Goal: Information Seeking & Learning: Learn about a topic

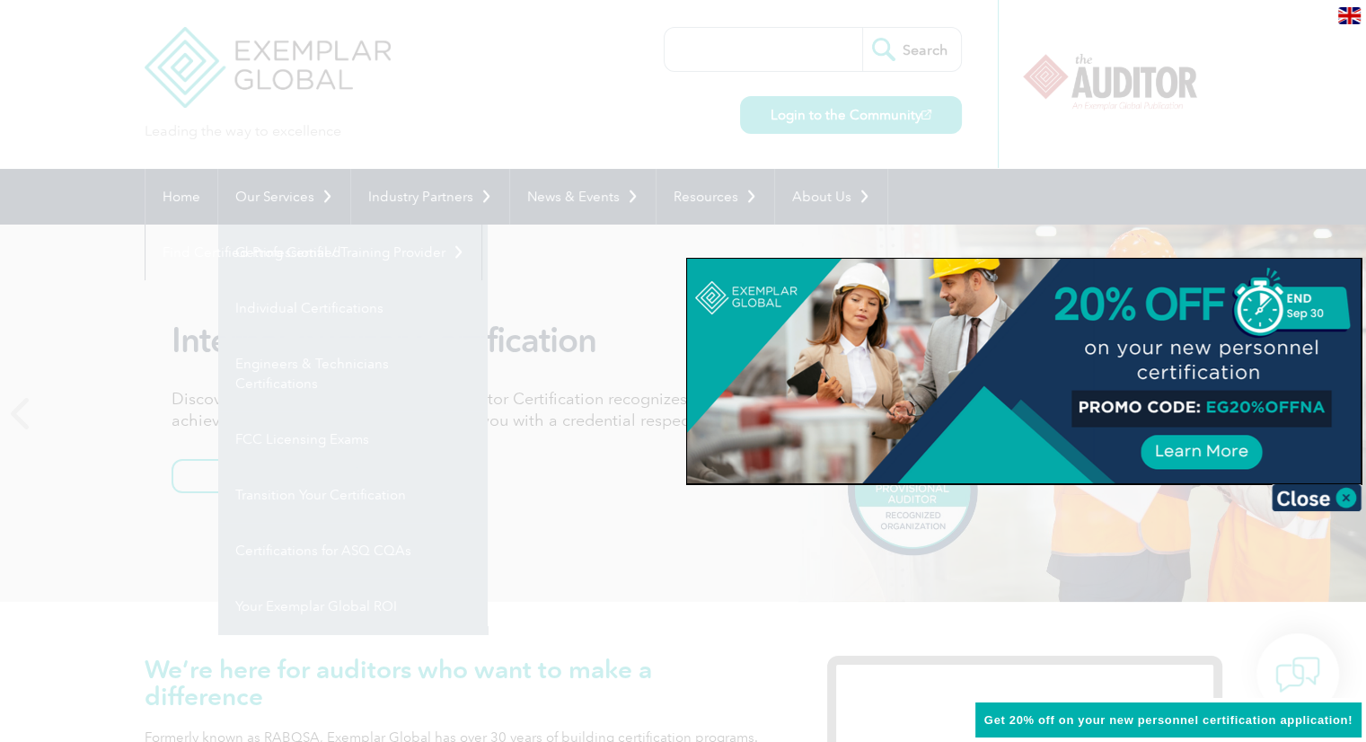
click at [324, 258] on div at bounding box center [683, 371] width 1366 height 742
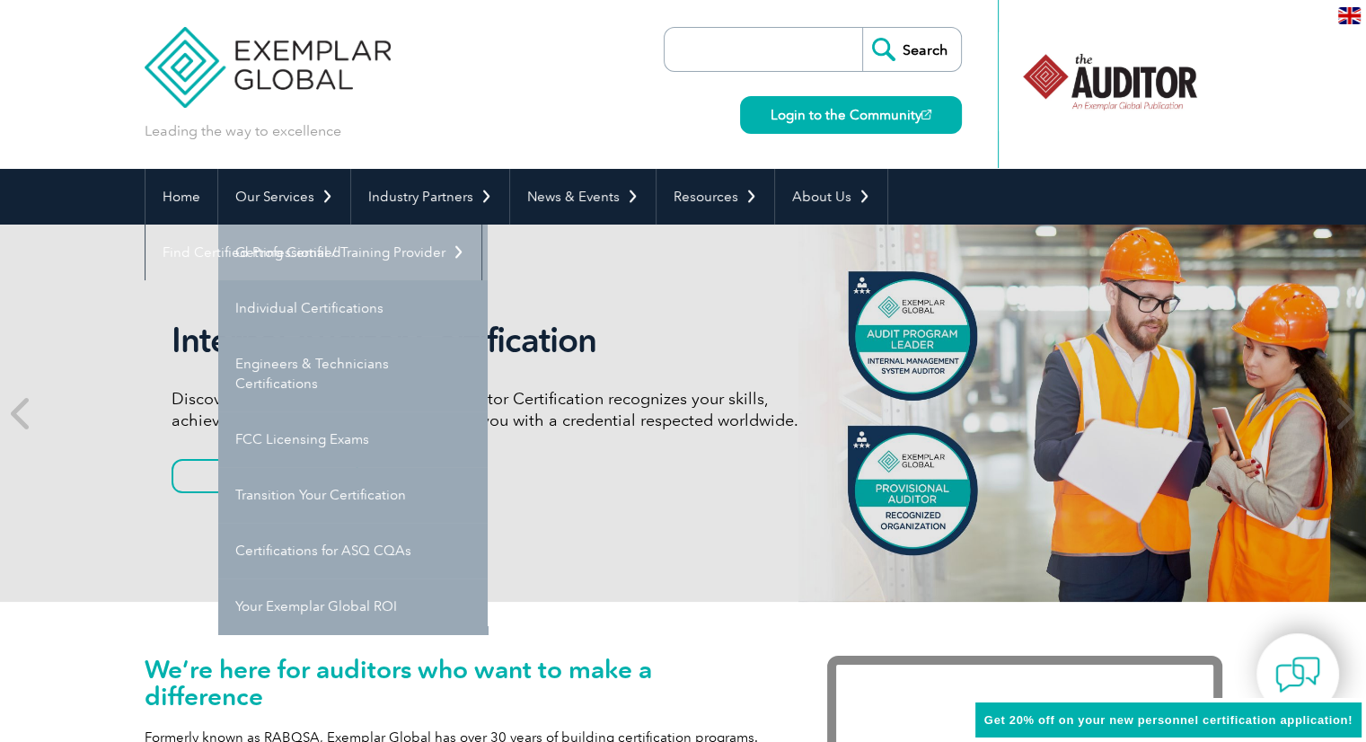
click at [317, 252] on link "Getting Certified" at bounding box center [352, 253] width 269 height 56
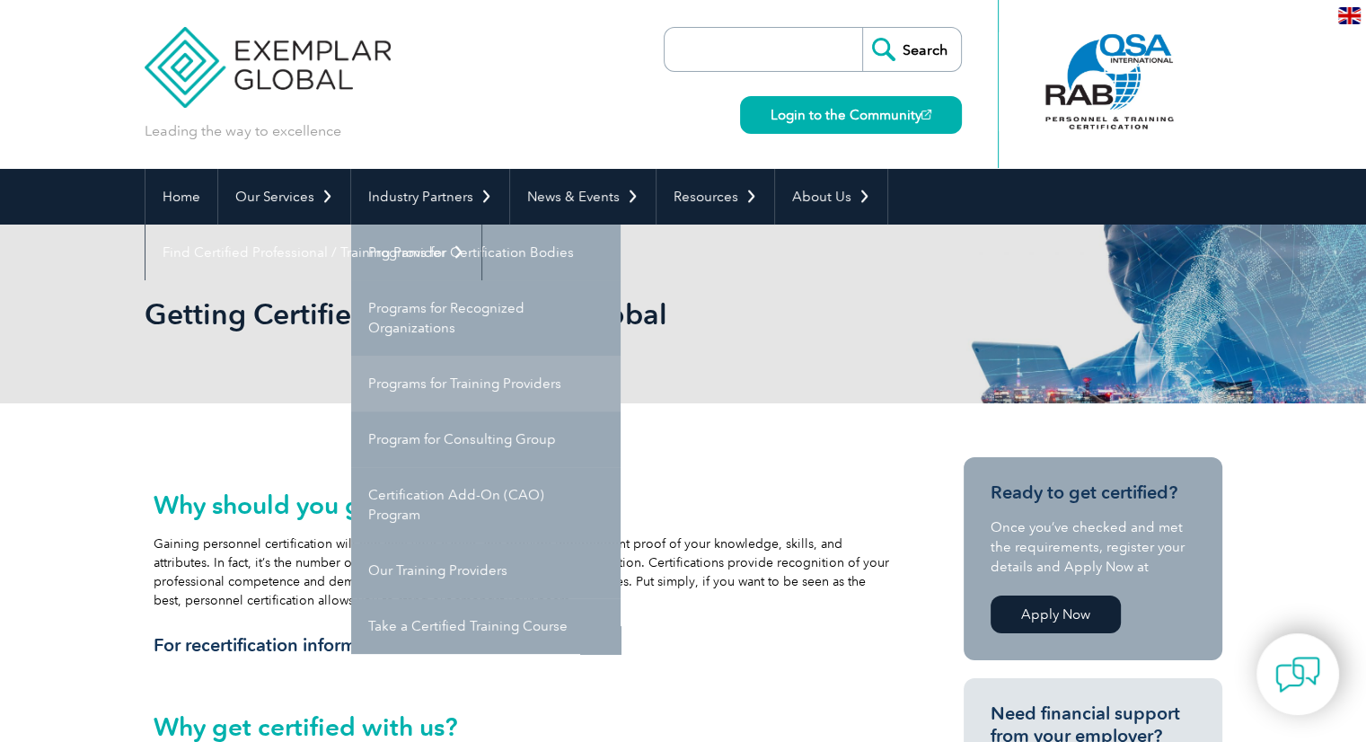
click at [446, 389] on link "Programs for Training Providers" at bounding box center [485, 384] width 269 height 56
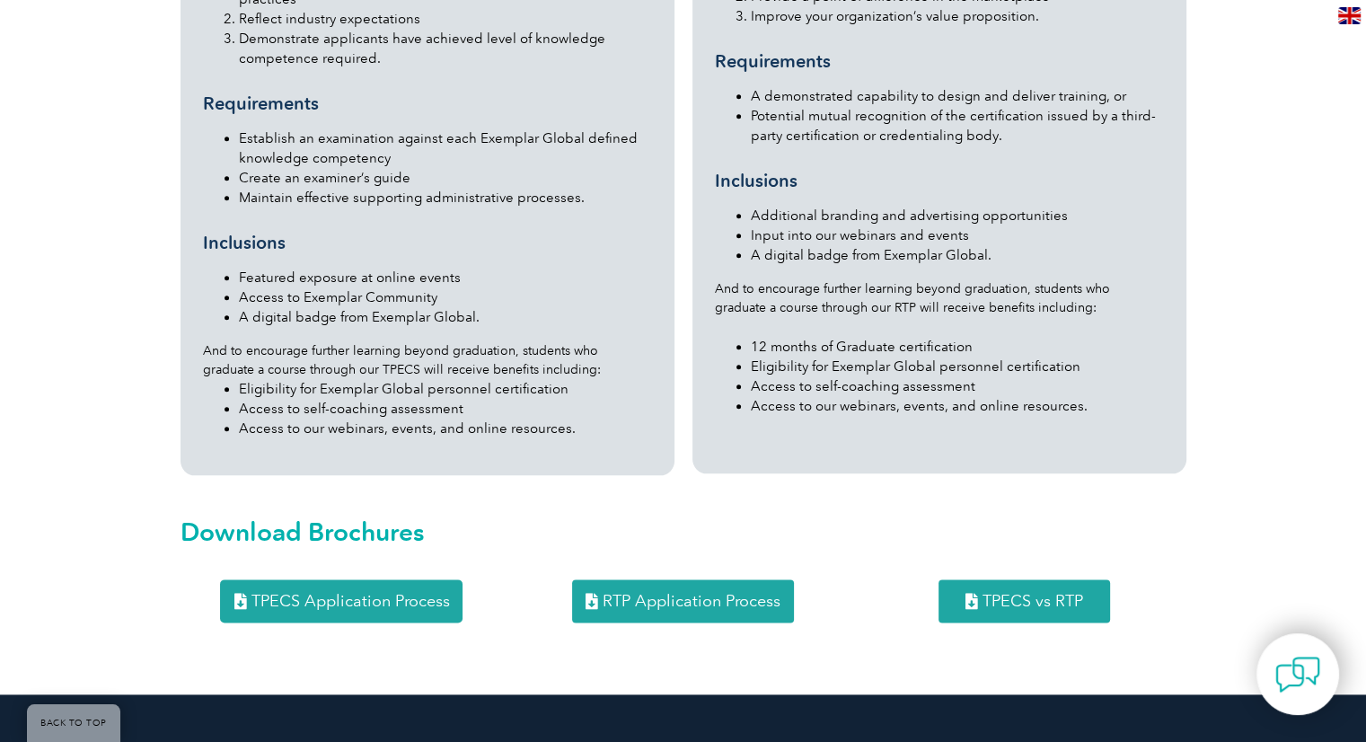
scroll to position [2112, 0]
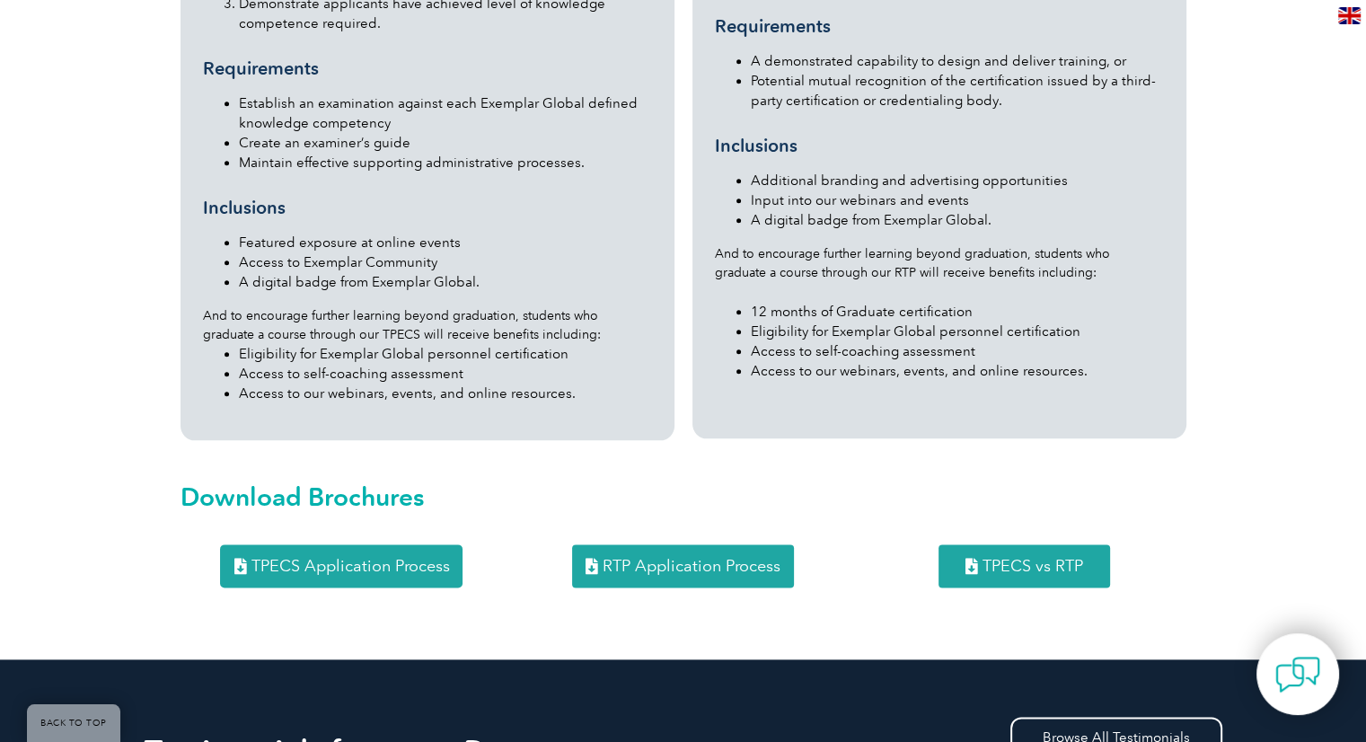
click at [987, 558] on span "TPECS vs RTP" at bounding box center [1033, 566] width 101 height 16
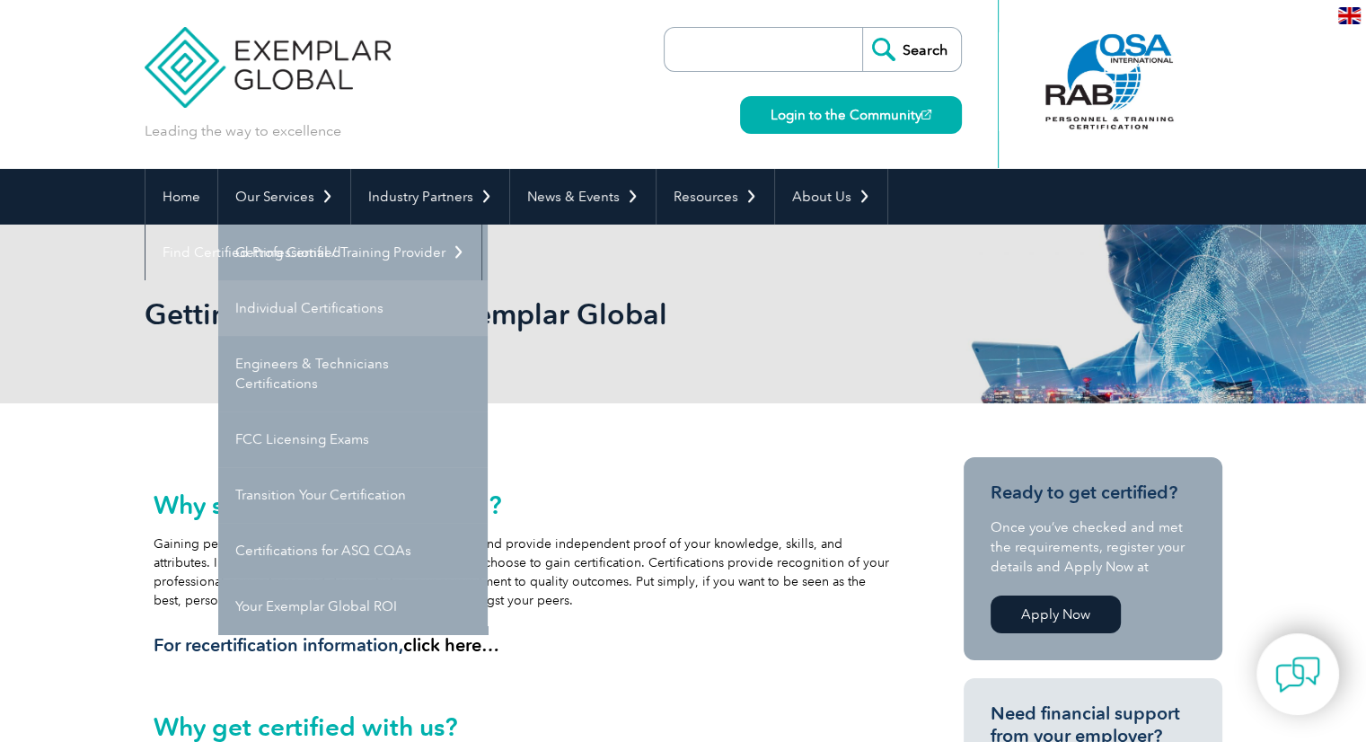
click at [309, 304] on link "Individual Certifications" at bounding box center [352, 308] width 269 height 56
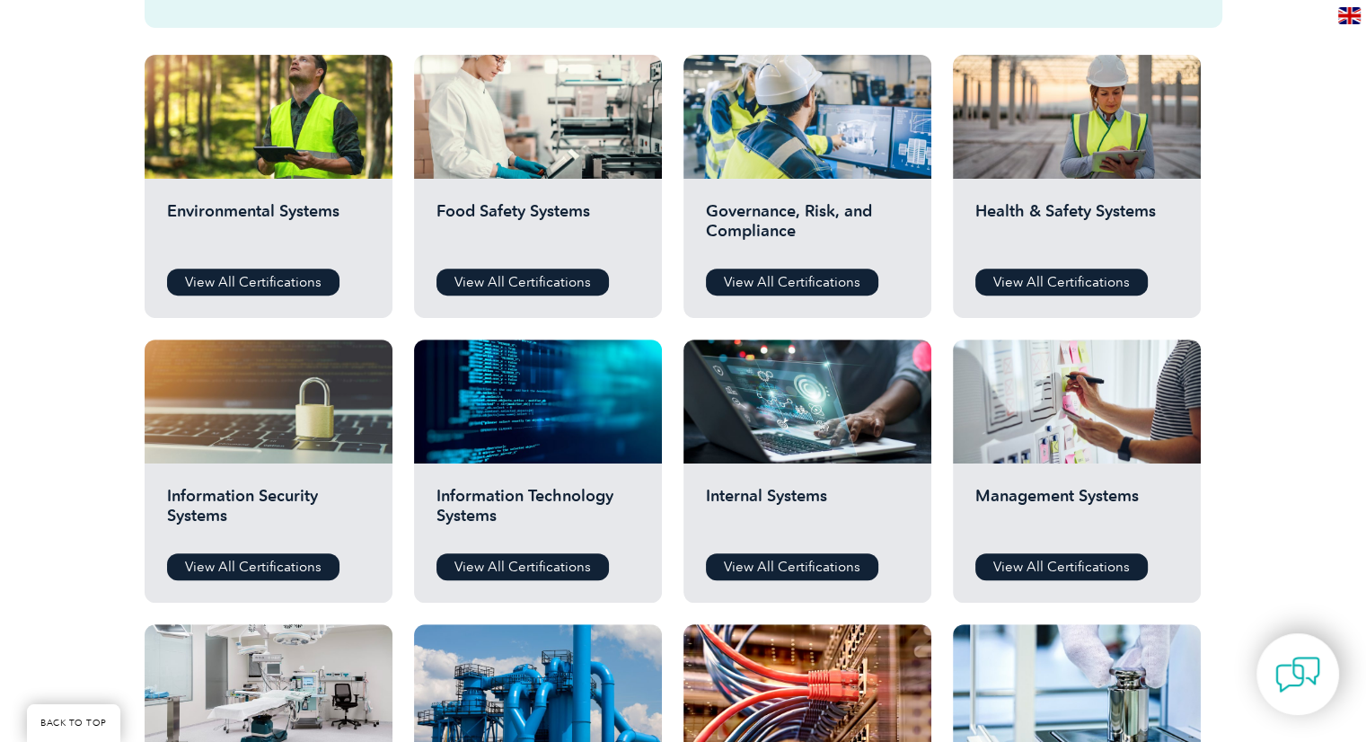
scroll to position [632, 0]
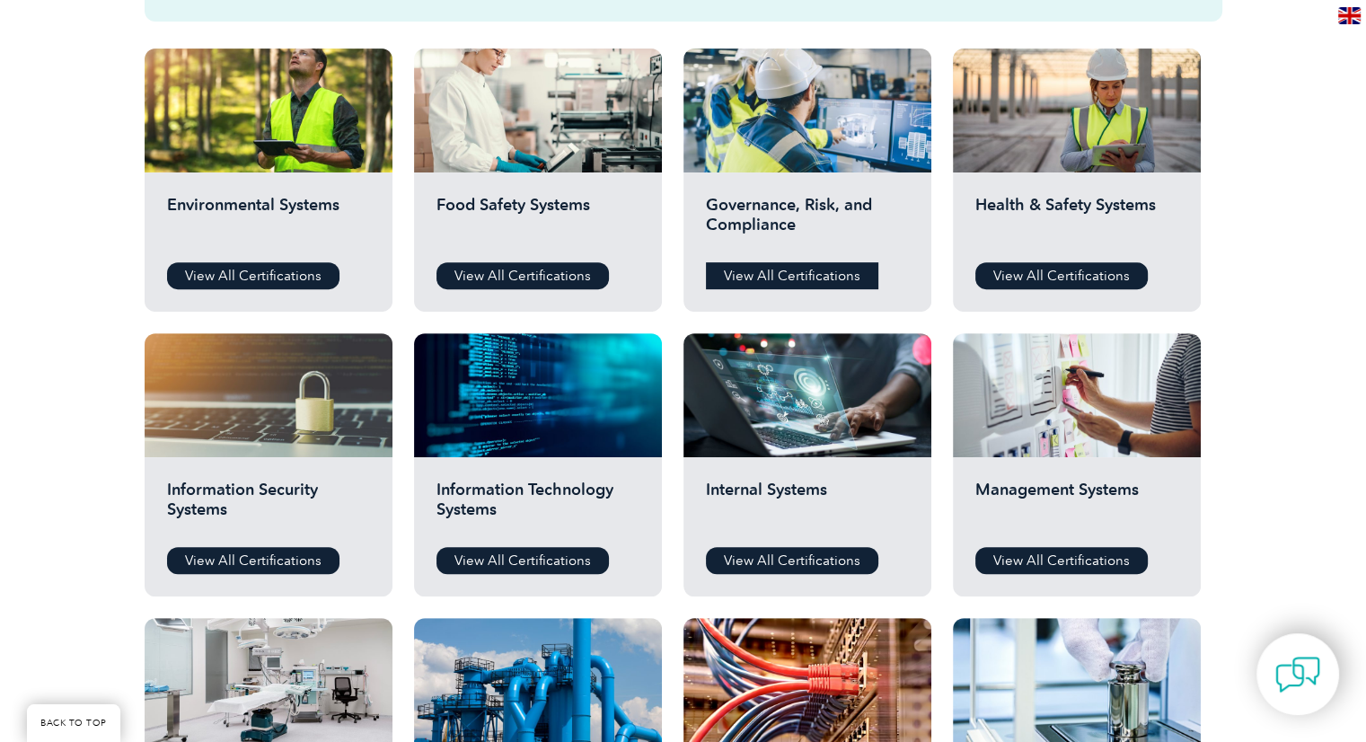
click at [762, 278] on link "View All Certifications" at bounding box center [792, 275] width 172 height 27
click at [782, 278] on link "View All Certifications" at bounding box center [792, 275] width 172 height 27
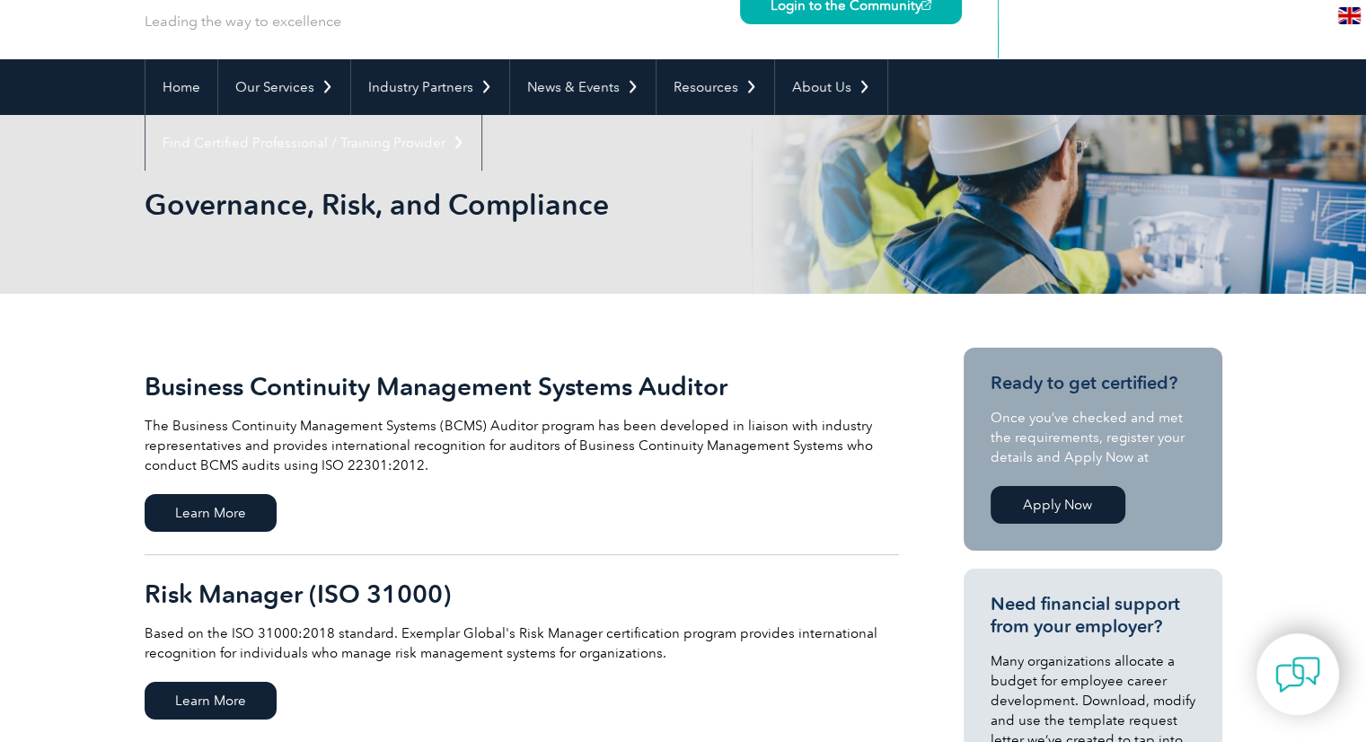
scroll to position [84, 0]
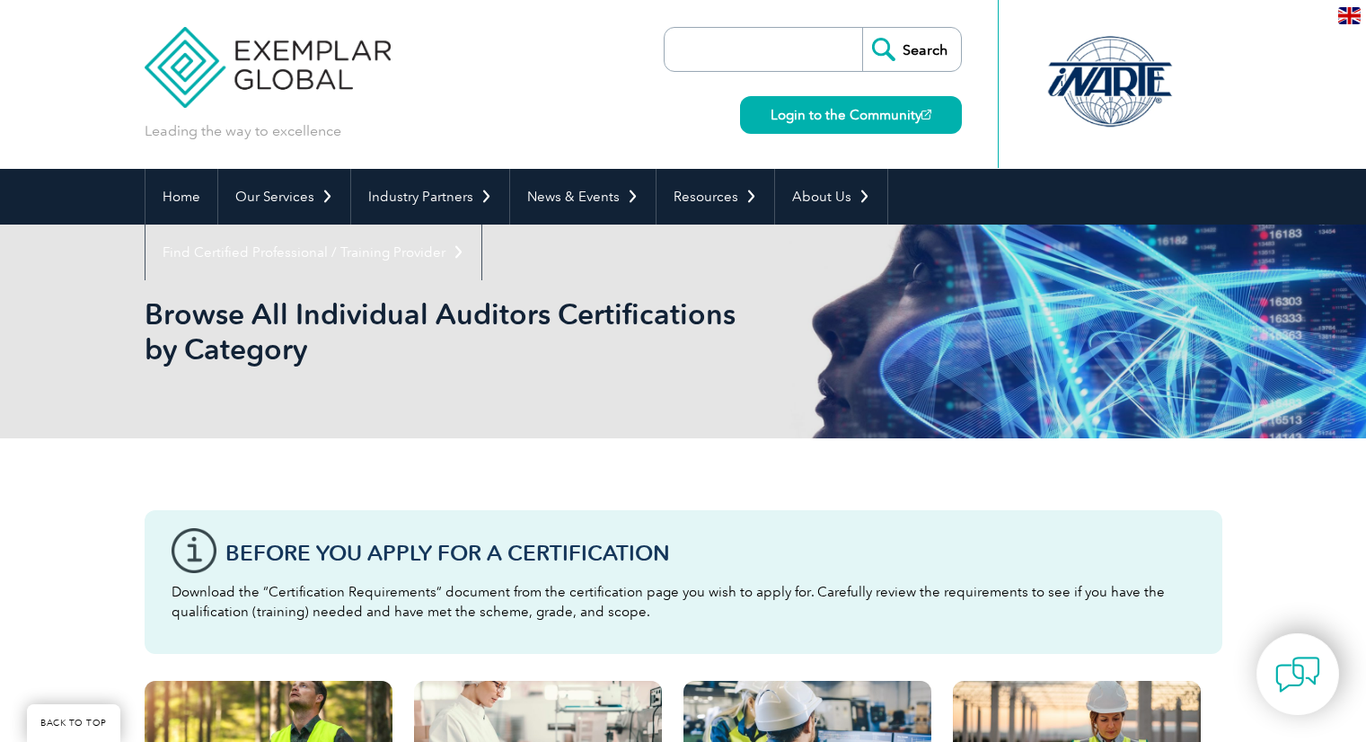
scroll to position [629, 0]
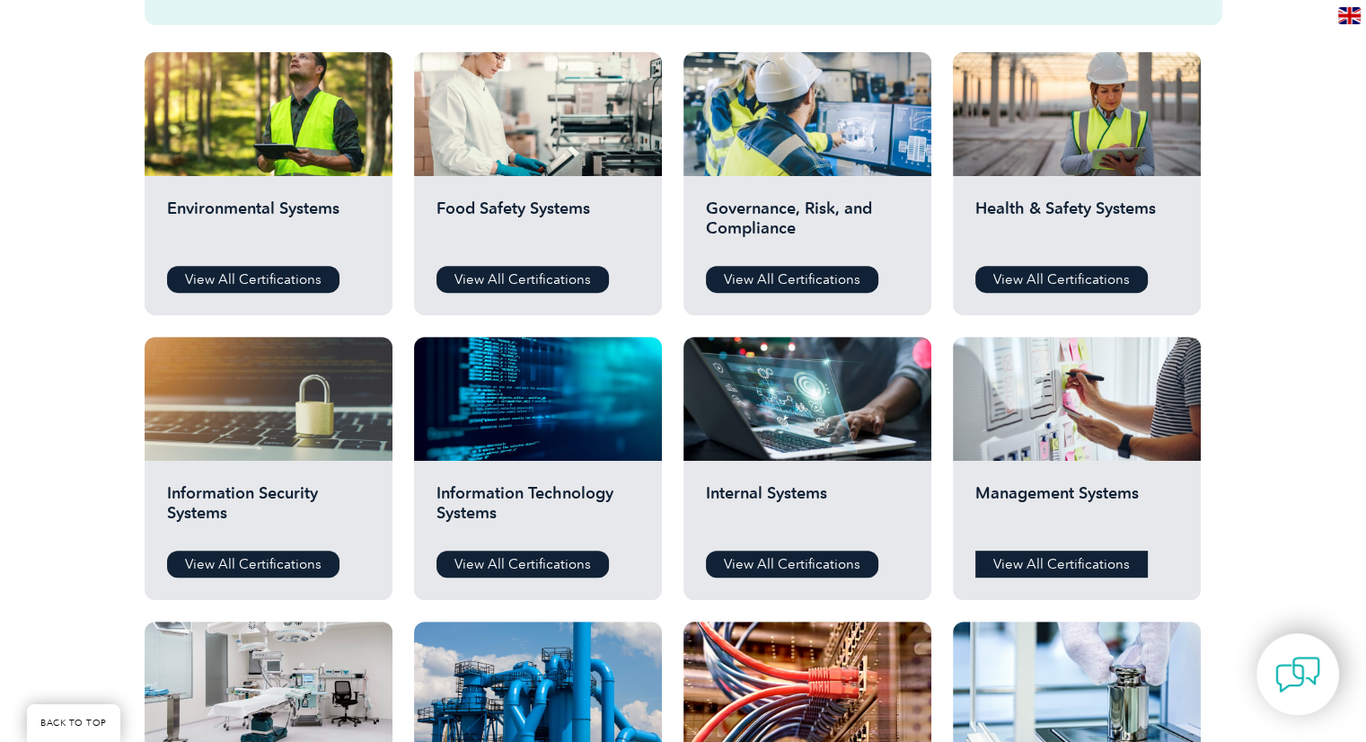
click at [1057, 558] on link "View All Certifications" at bounding box center [1061, 564] width 172 height 27
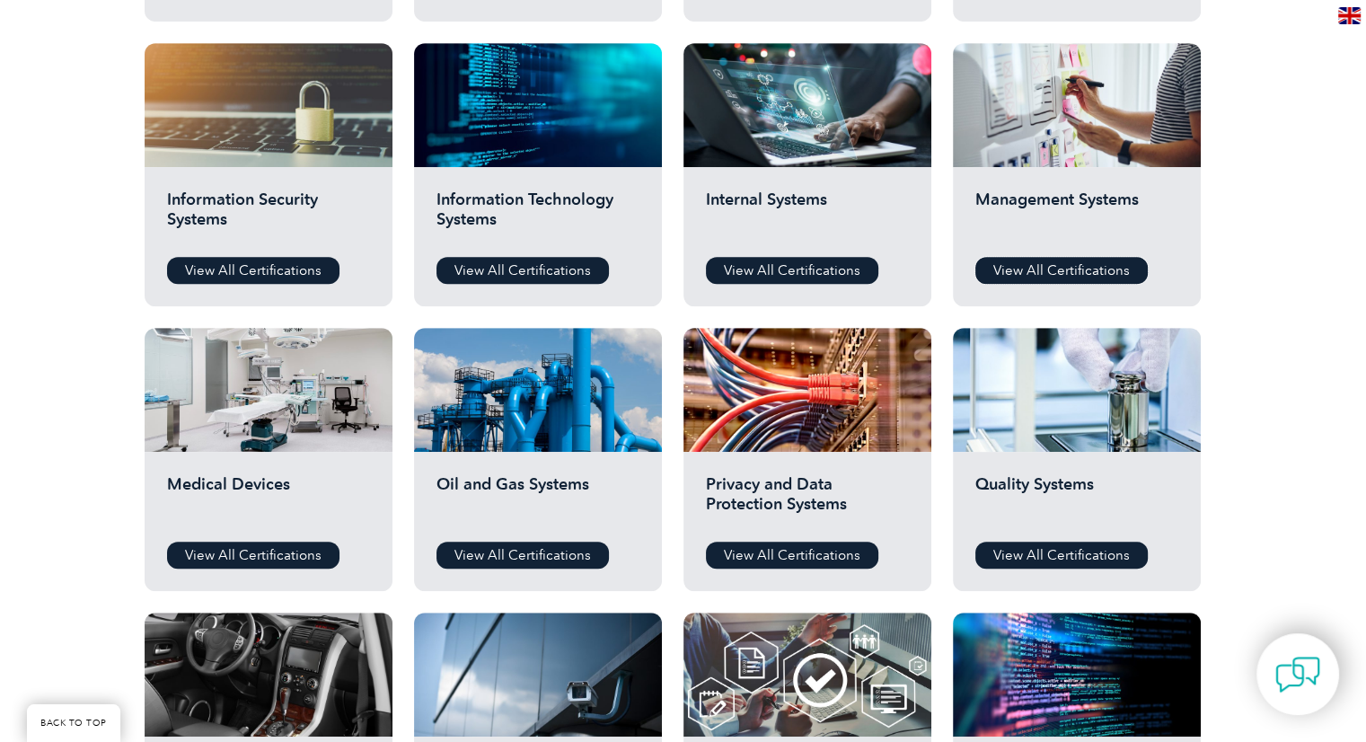
scroll to position [927, 0]
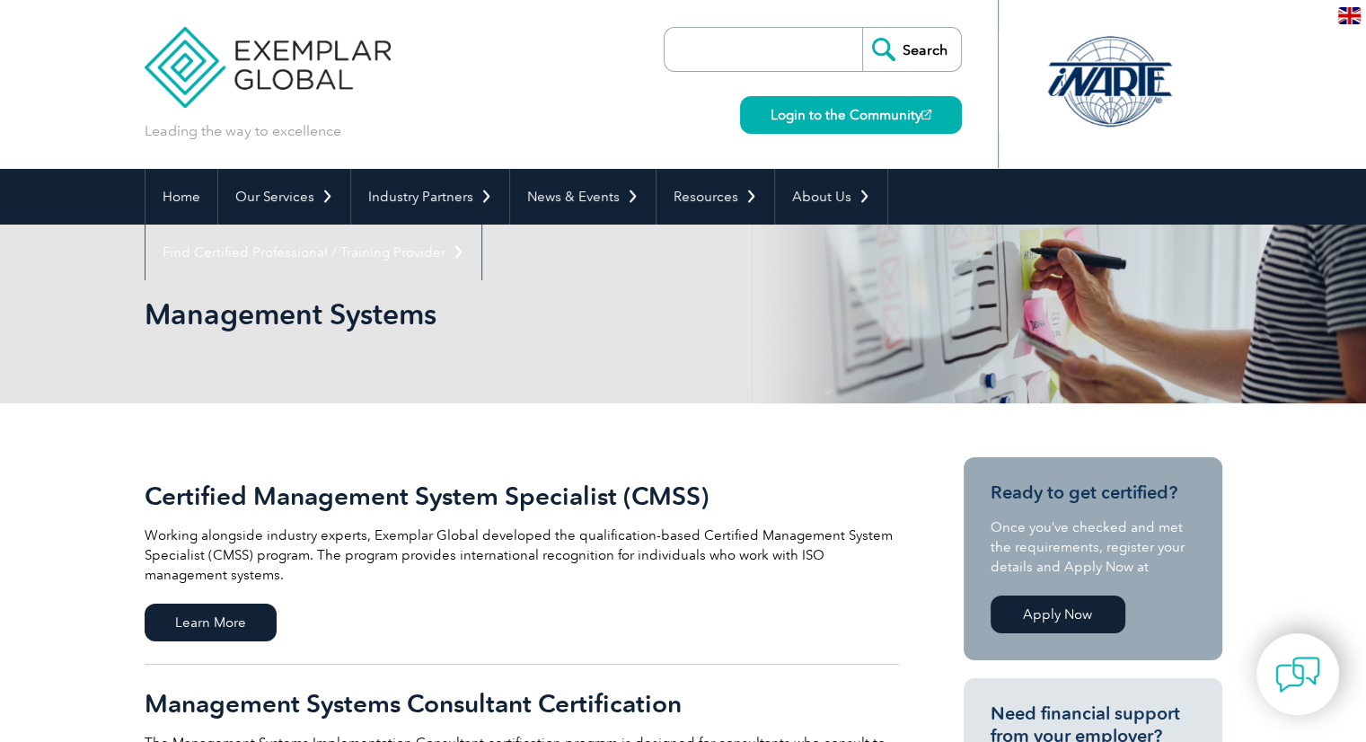
drag, startPoint x: 0, startPoint y: 0, endPoint x: 1294, endPoint y: 461, distance: 1373.9
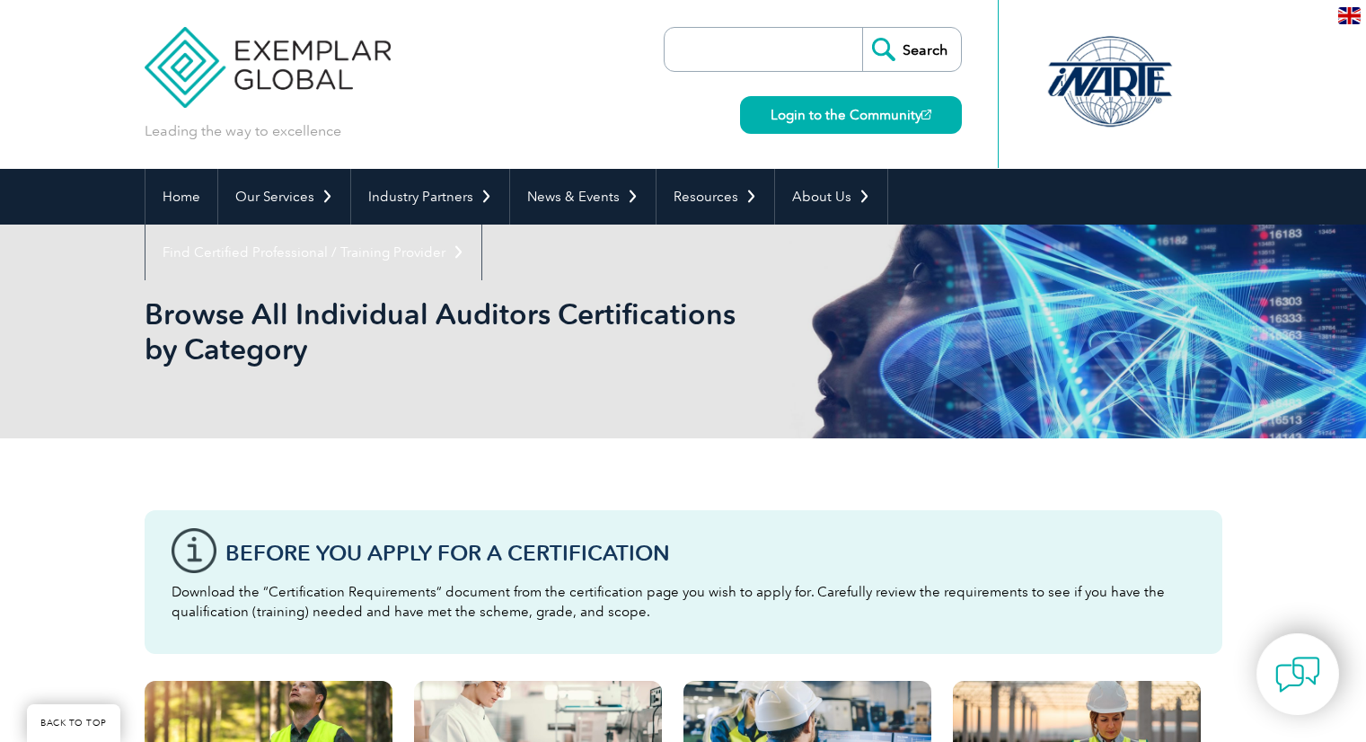
scroll to position [927, 0]
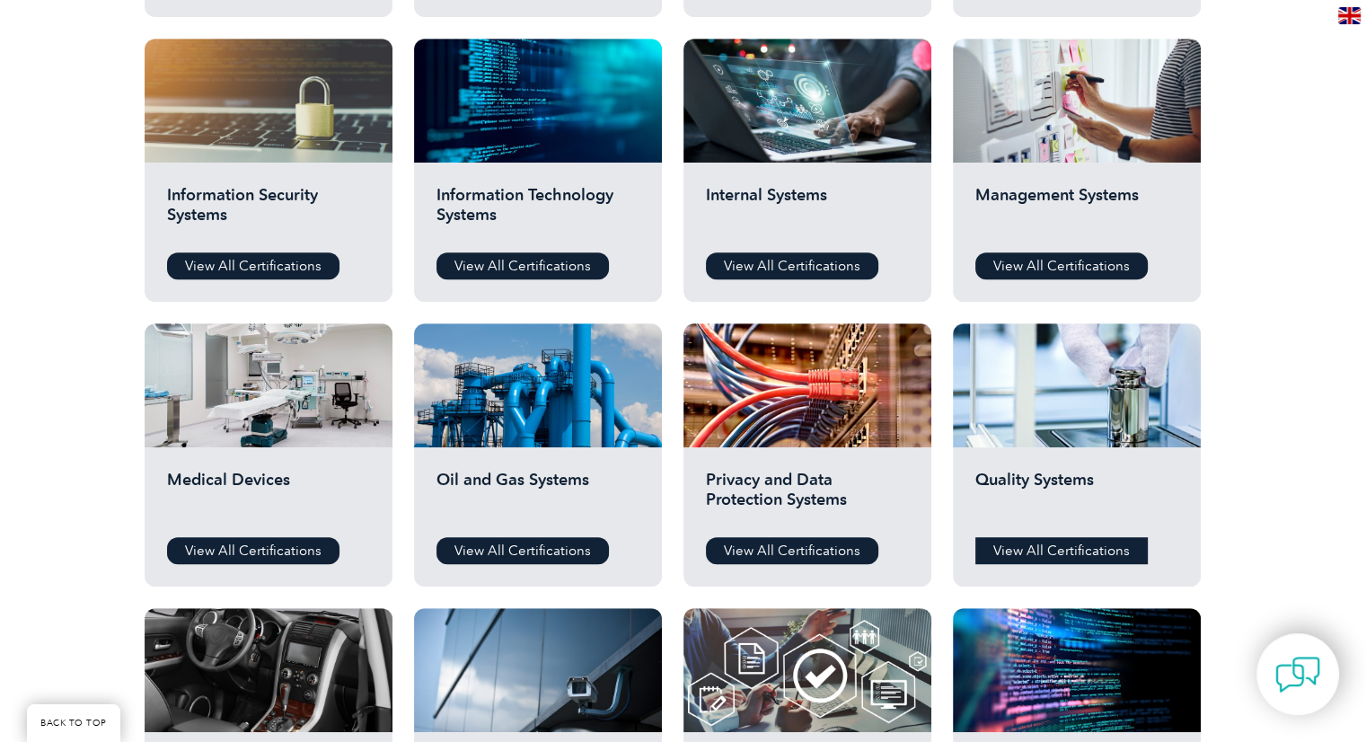
click at [1057, 540] on link "View All Certifications" at bounding box center [1061, 550] width 172 height 27
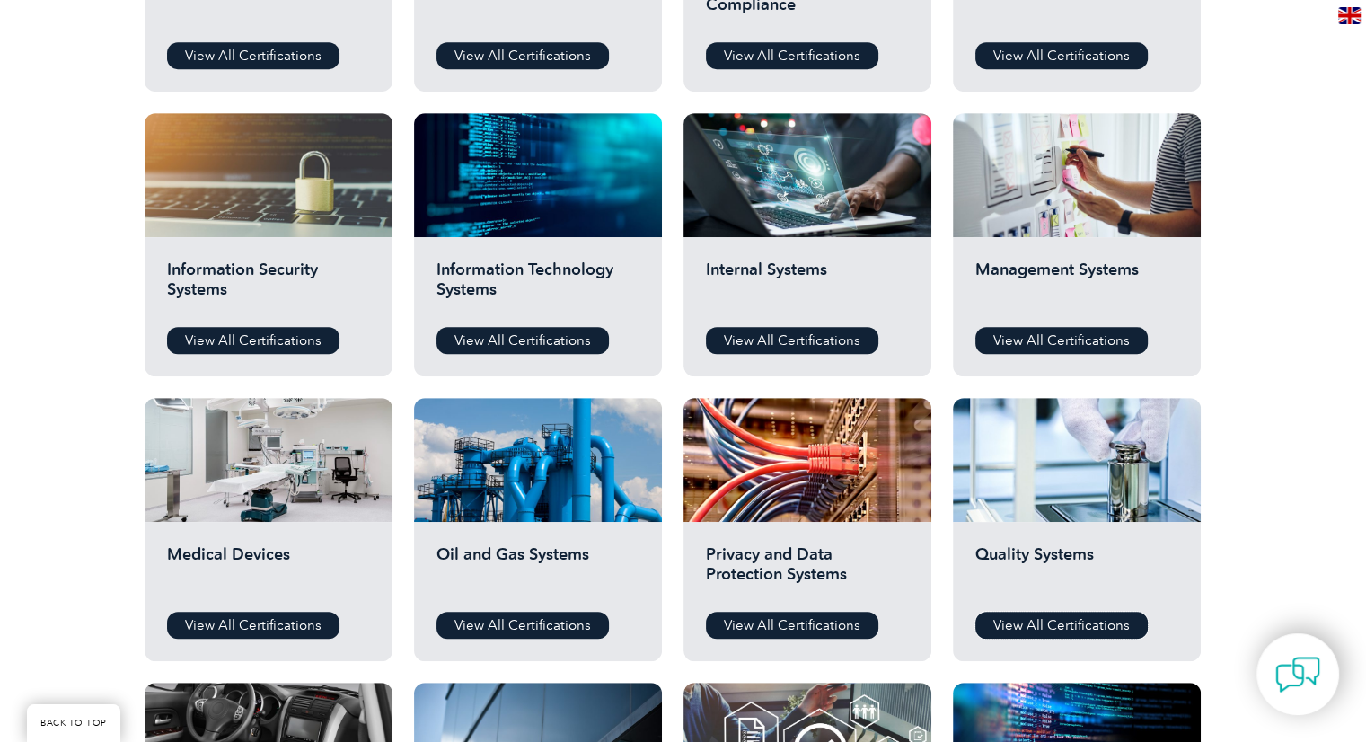
scroll to position [850, 0]
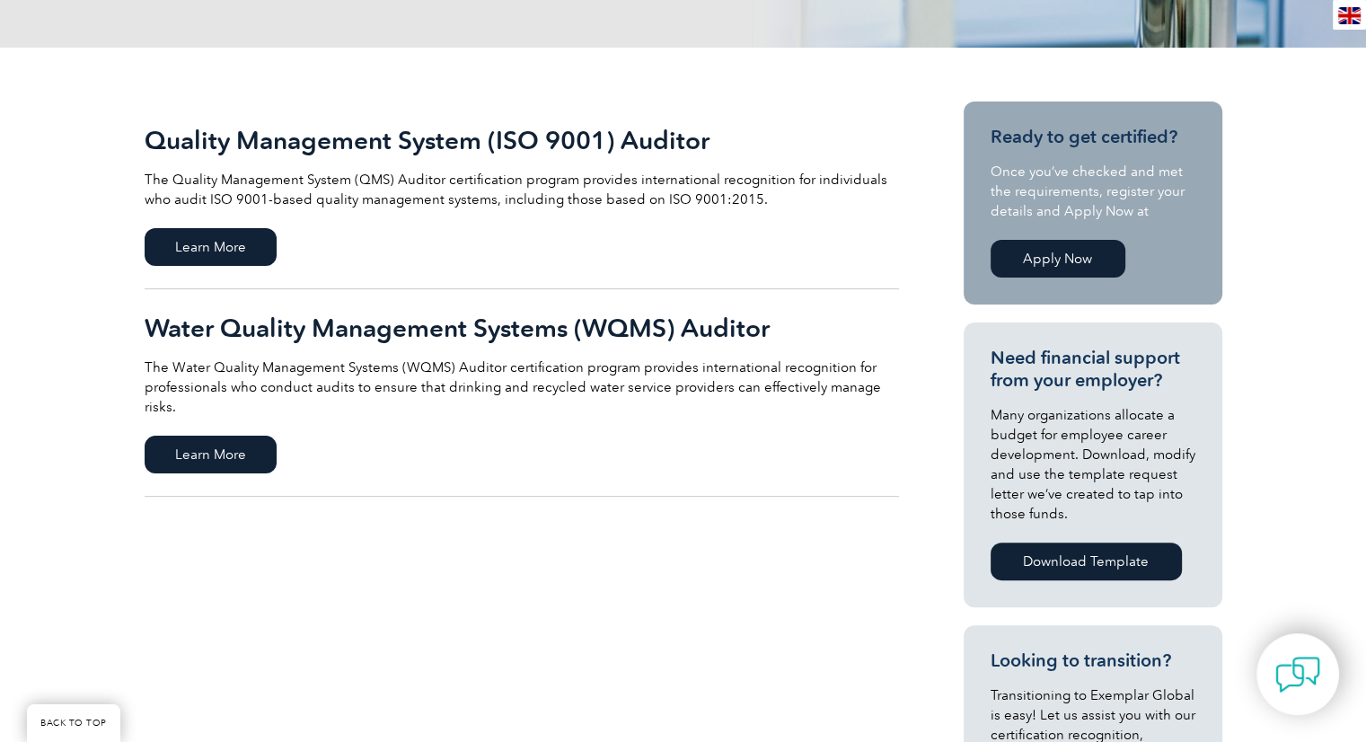
scroll to position [363, 0]
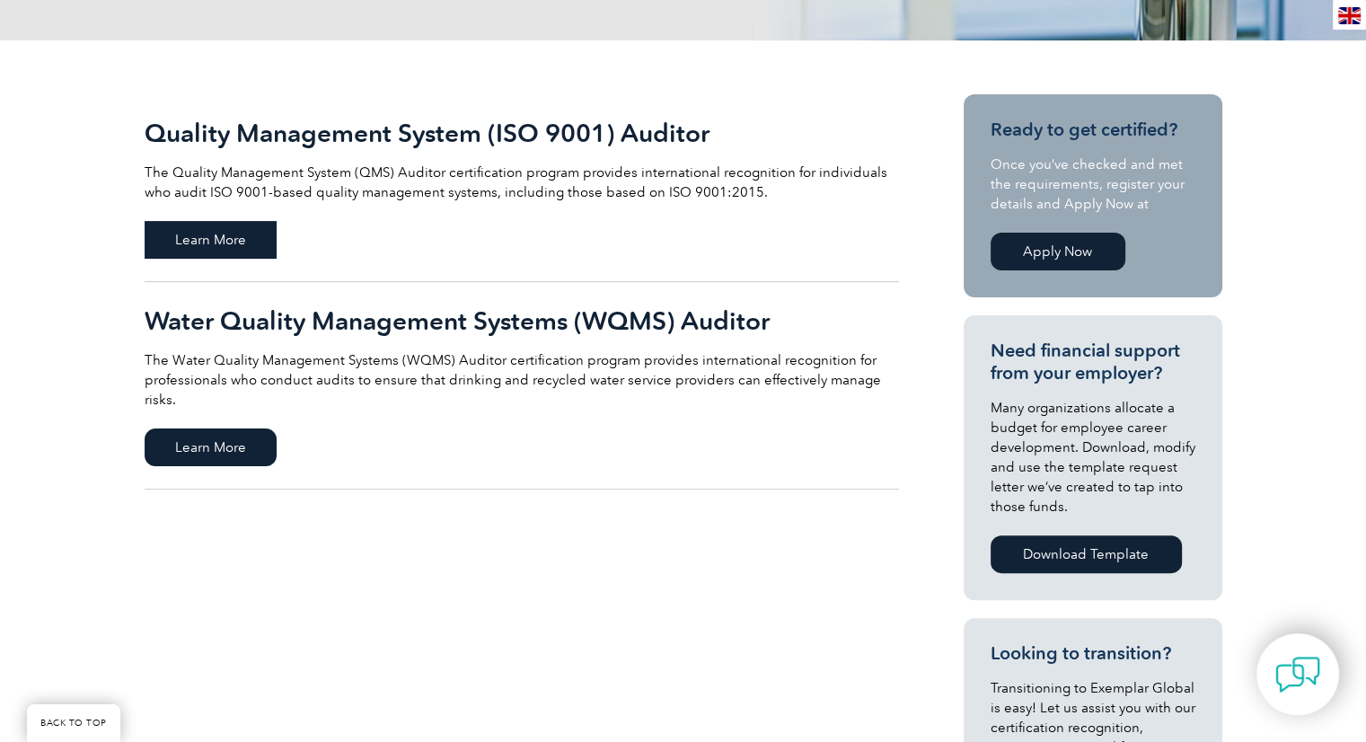
click at [198, 238] on span "Learn More" at bounding box center [211, 240] width 132 height 38
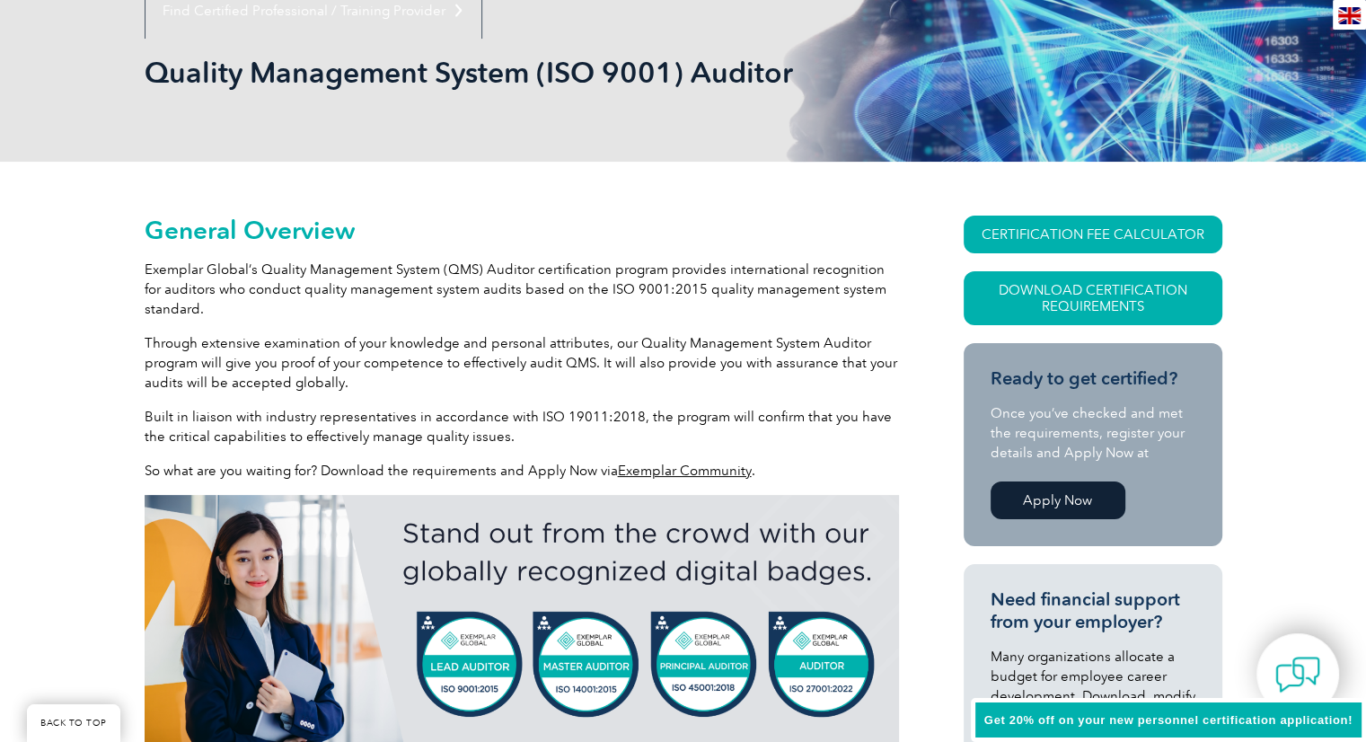
scroll to position [287, 0]
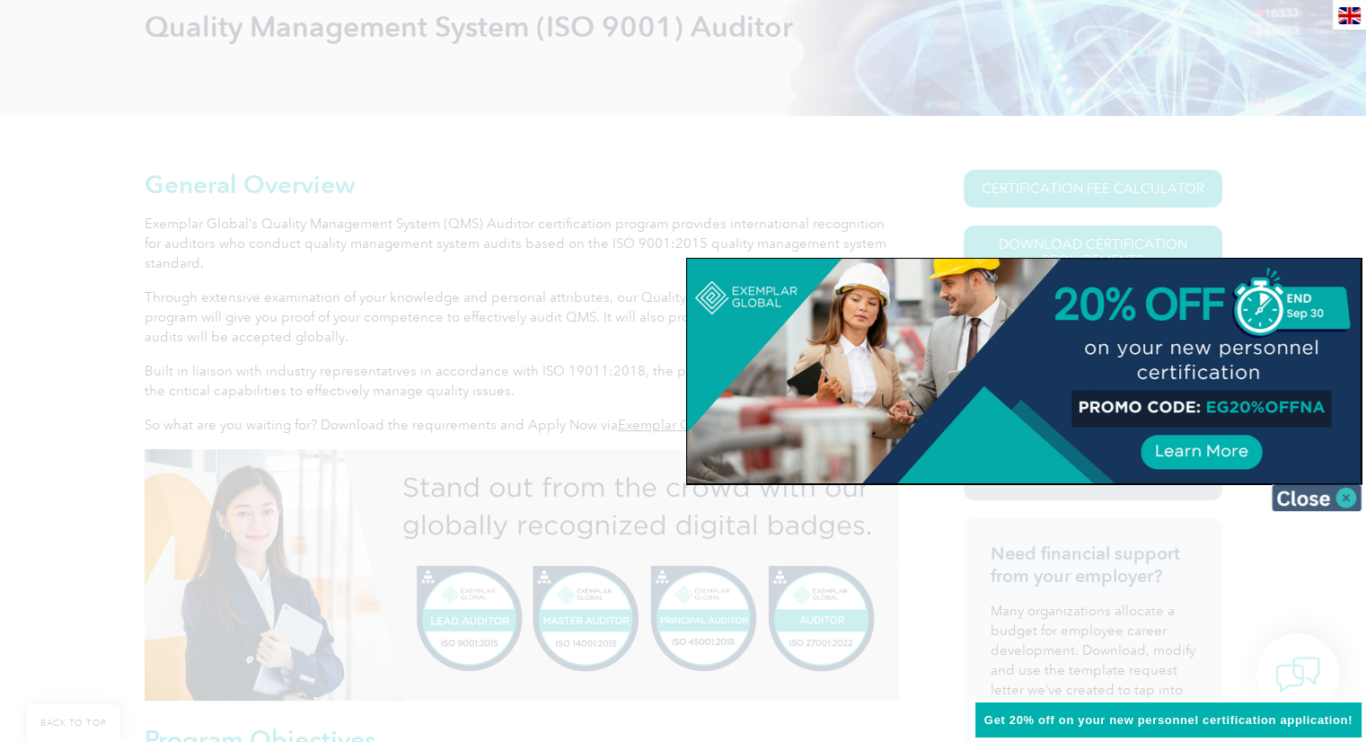
click at [1298, 488] on img at bounding box center [1317, 497] width 90 height 27
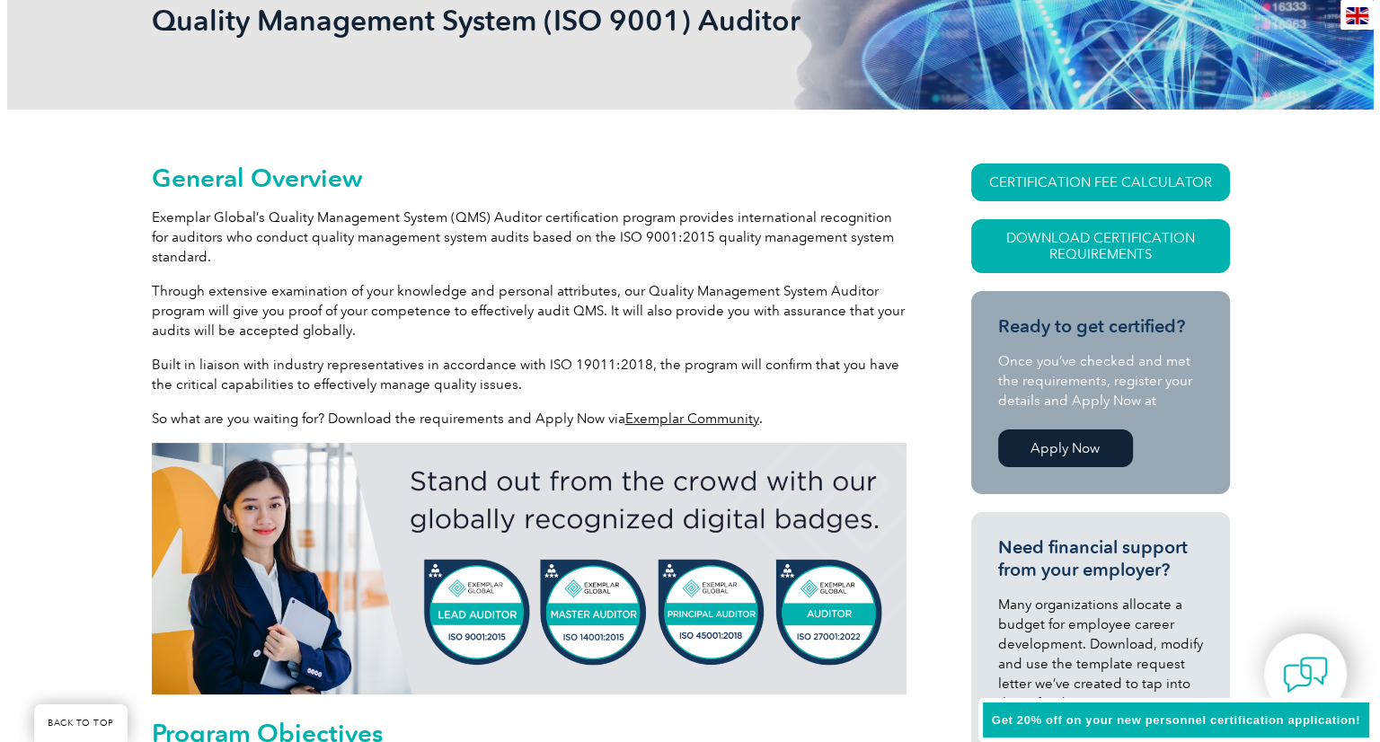
scroll to position [260, 0]
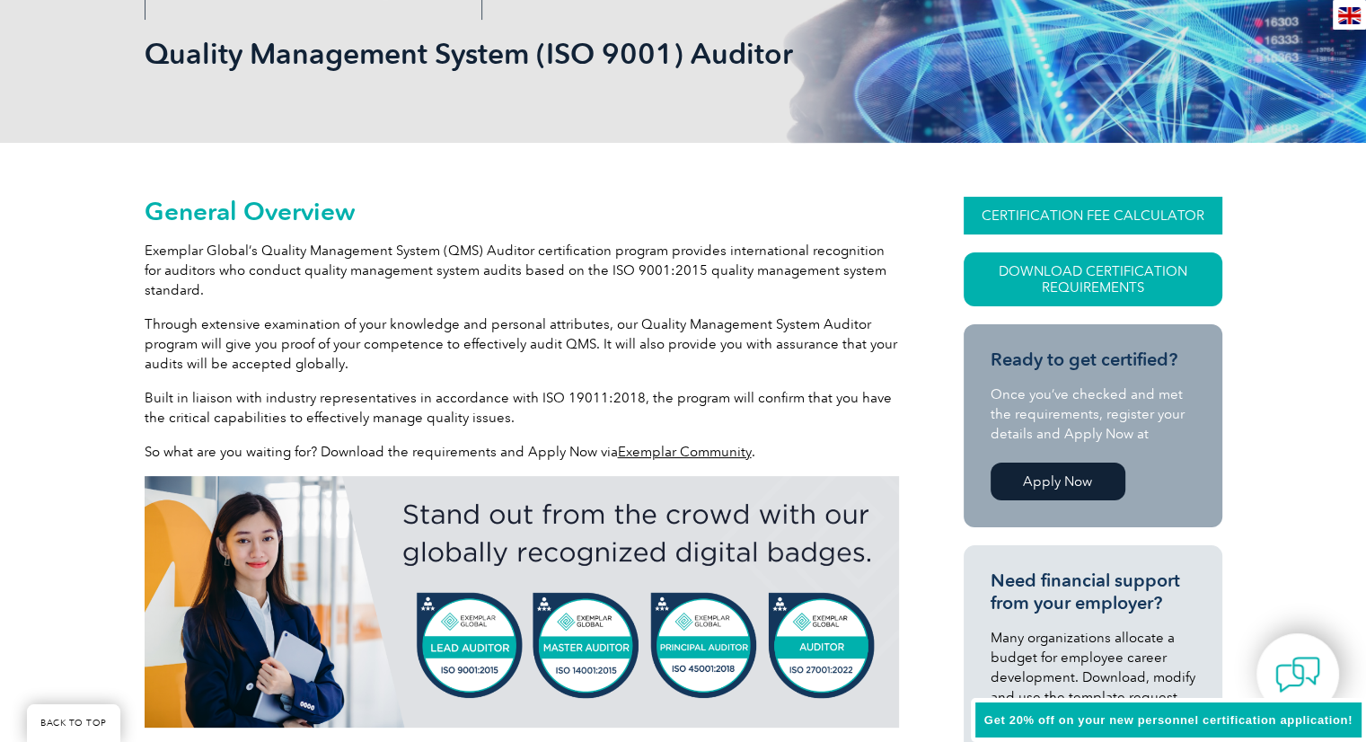
click at [1067, 213] on link "CERTIFICATION FEE CALCULATOR" at bounding box center [1093, 216] width 259 height 38
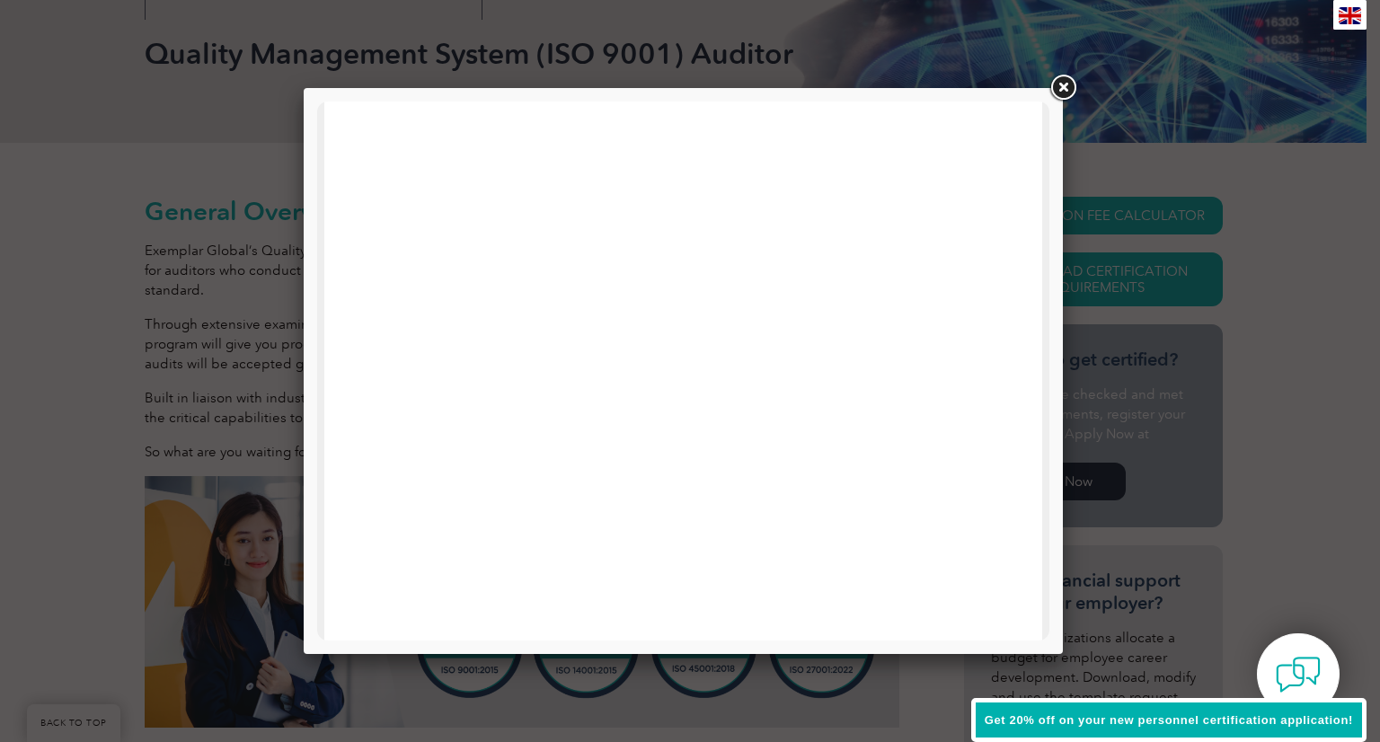
scroll to position [490, 0]
drag, startPoint x: 1024, startPoint y: 446, endPoint x: 1021, endPoint y: 432, distance: 14.6
click at [1021, 432] on div at bounding box center [683, 309] width 718 height 1396
drag, startPoint x: 993, startPoint y: 277, endPoint x: 1373, endPoint y: 186, distance: 390.6
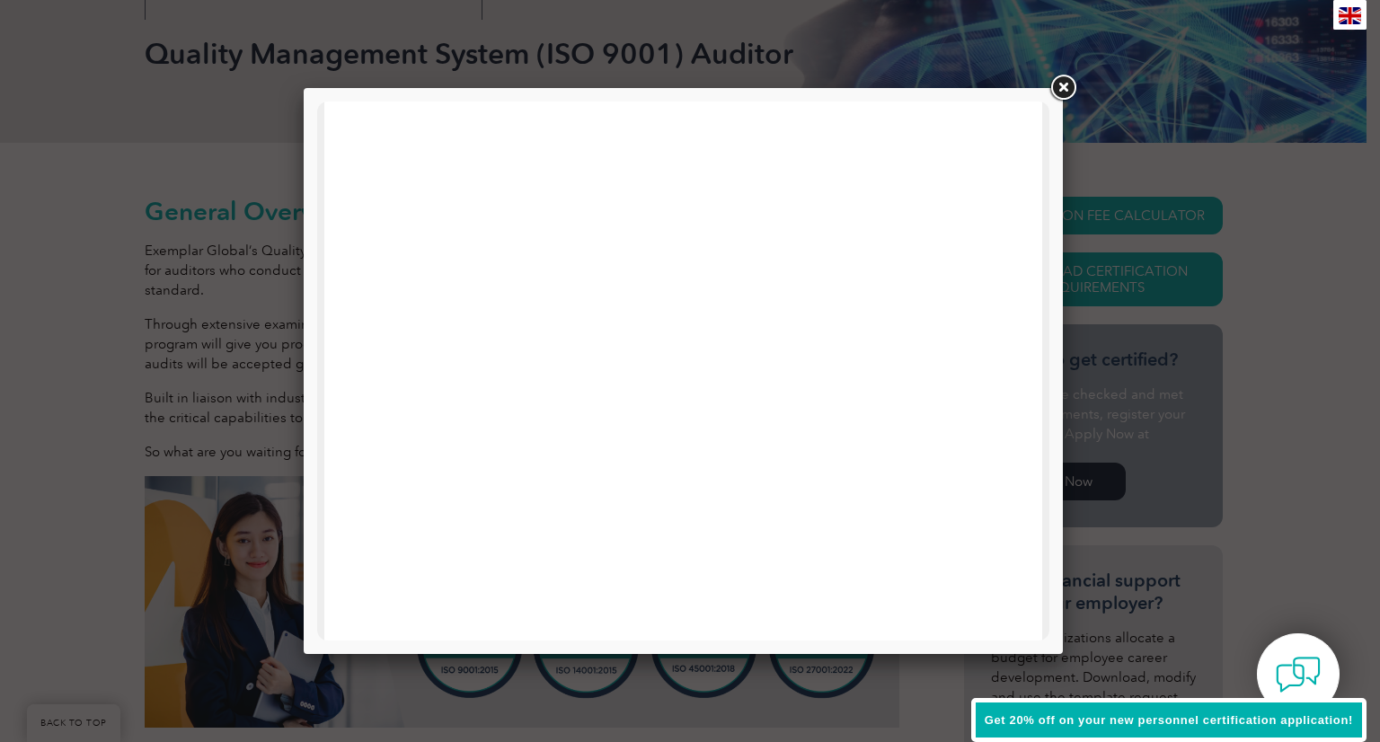
click at [1056, 84] on link at bounding box center [1062, 88] width 32 height 32
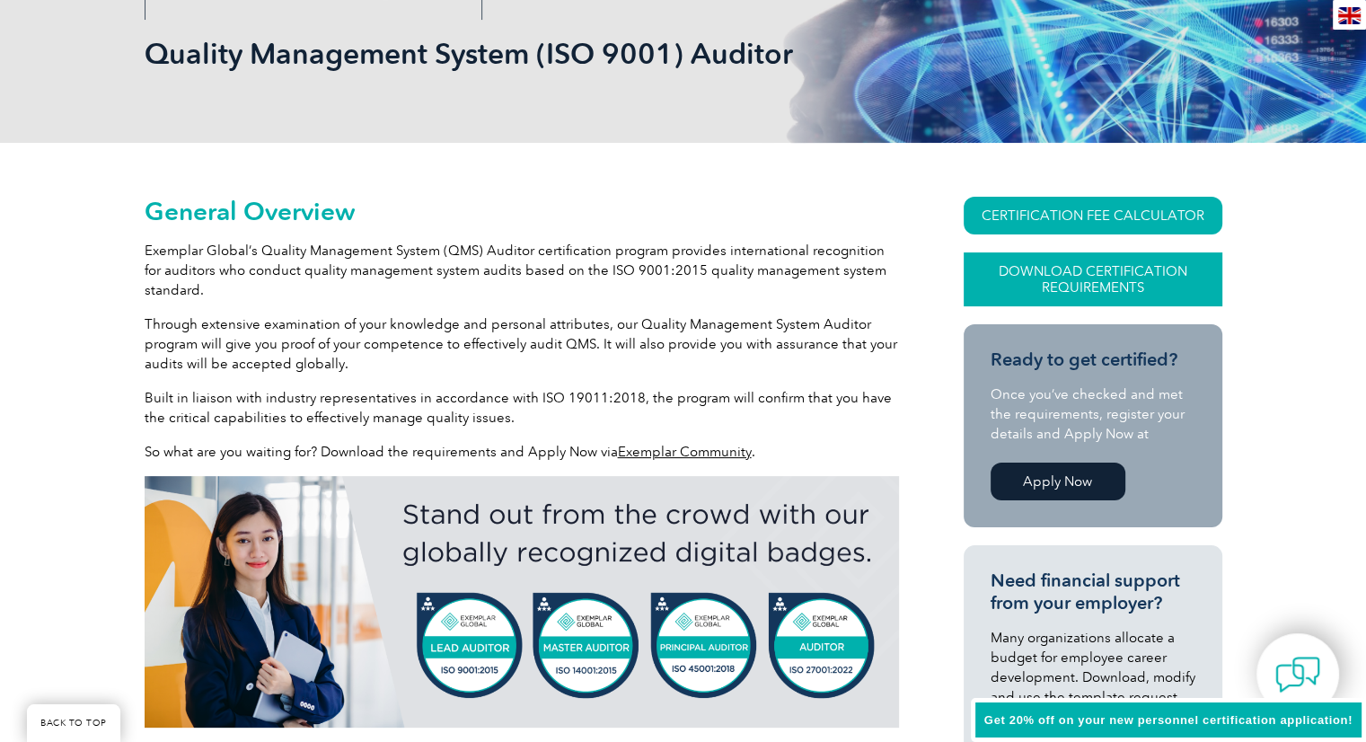
click at [1068, 275] on link "Download Certification Requirements" at bounding box center [1093, 279] width 259 height 54
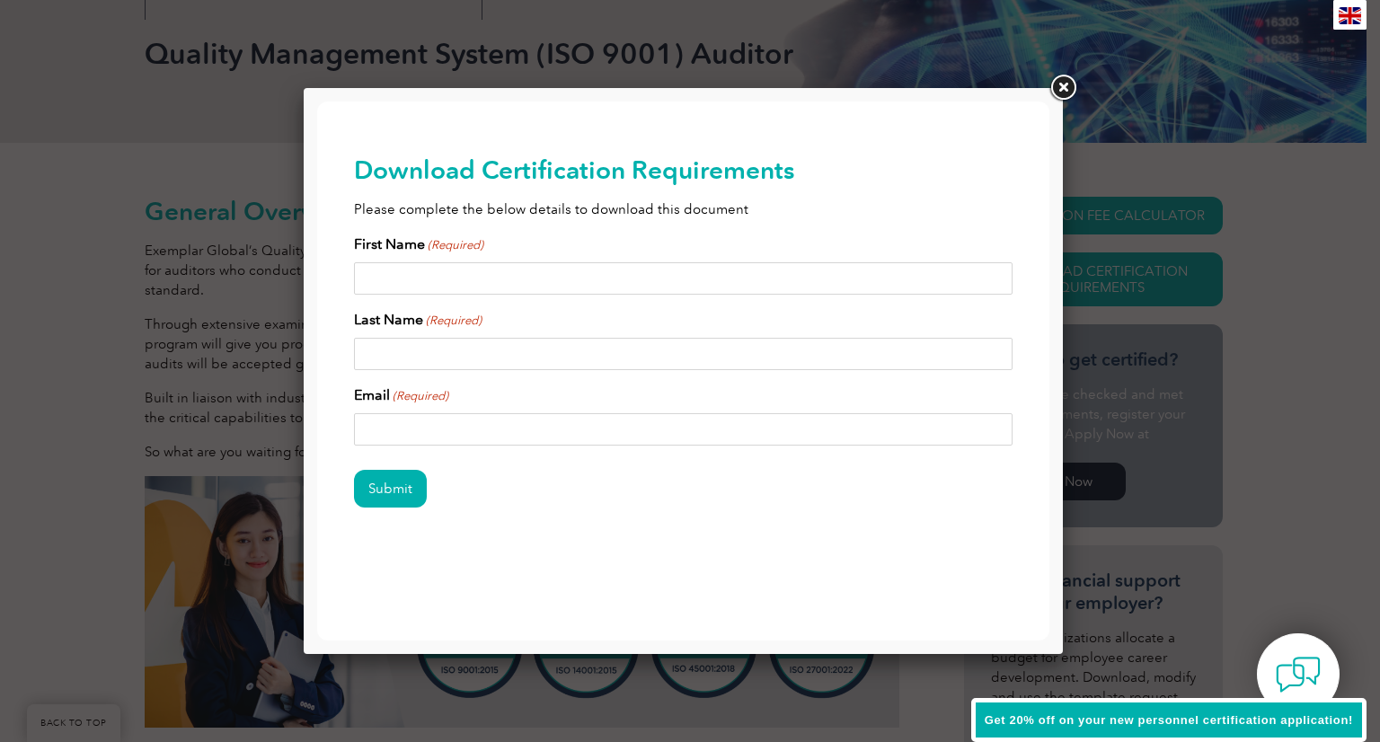
click at [1068, 84] on link at bounding box center [1062, 88] width 32 height 32
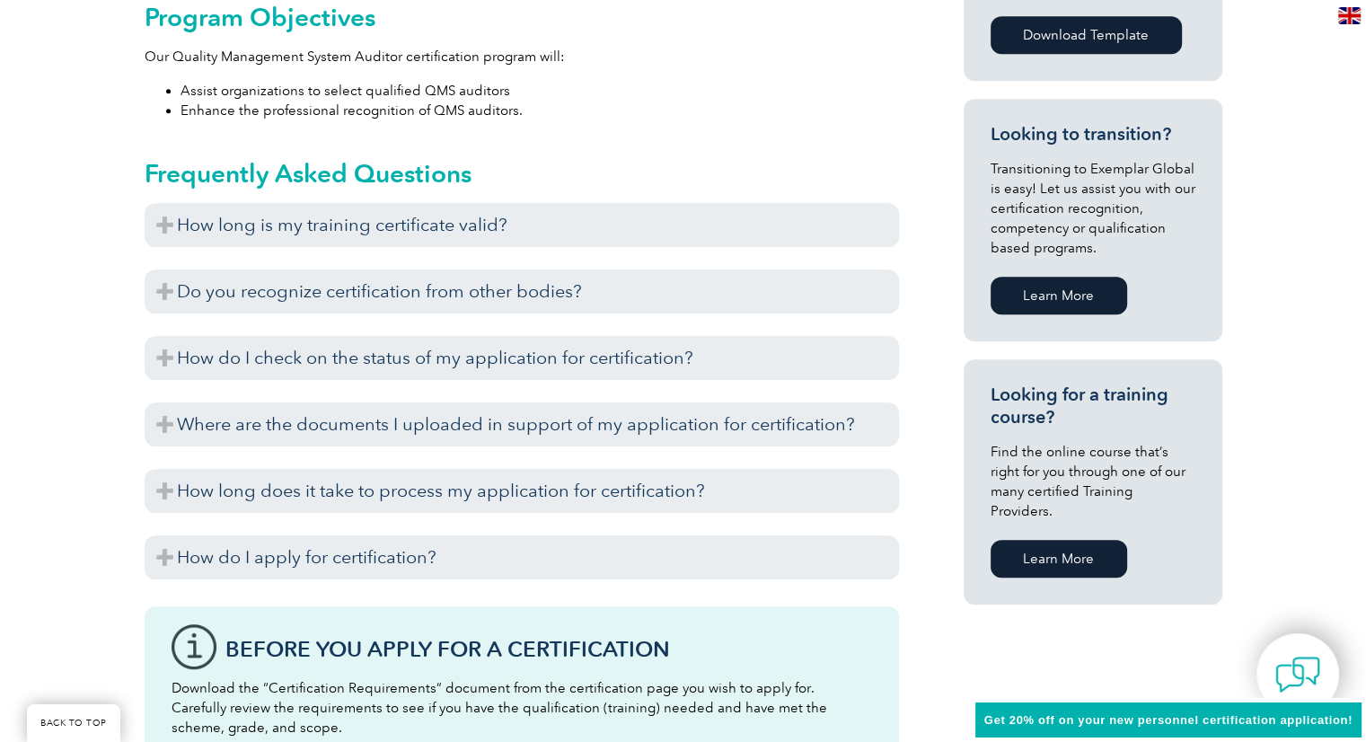
scroll to position [990, 0]
